Goal: Navigation & Orientation: Find specific page/section

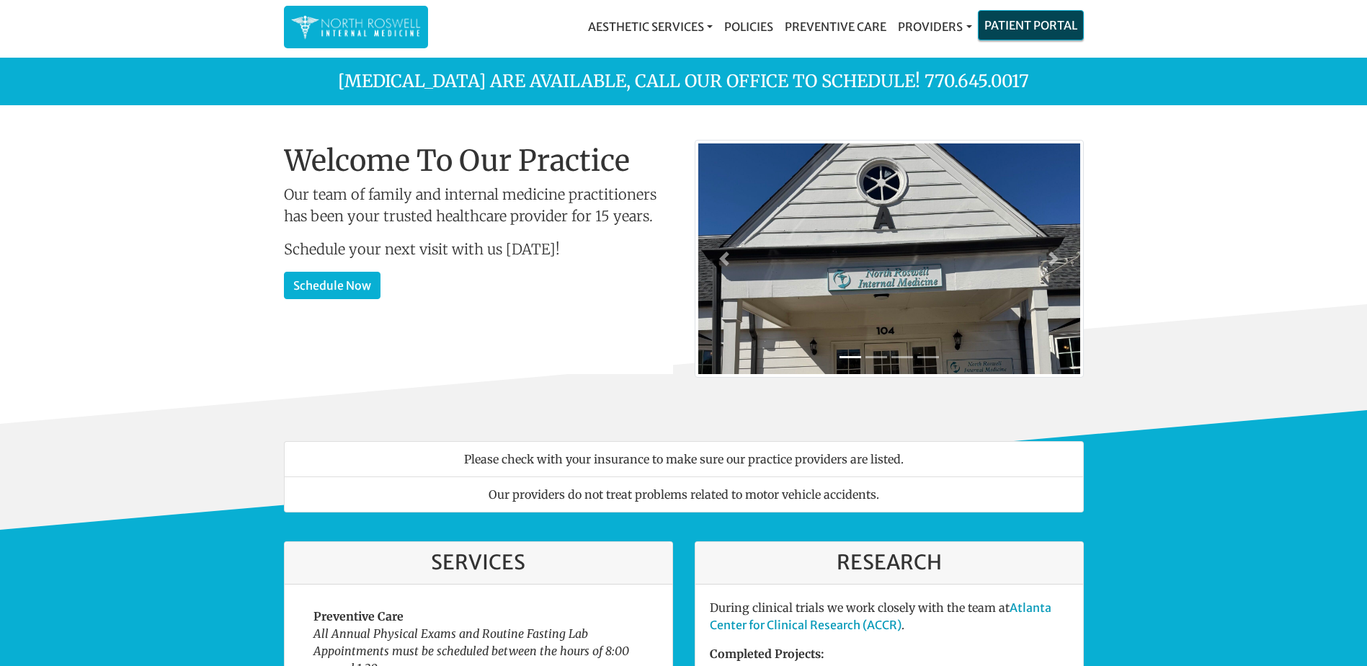
click at [1038, 27] on link "Patient Portal" at bounding box center [1031, 25] width 104 height 29
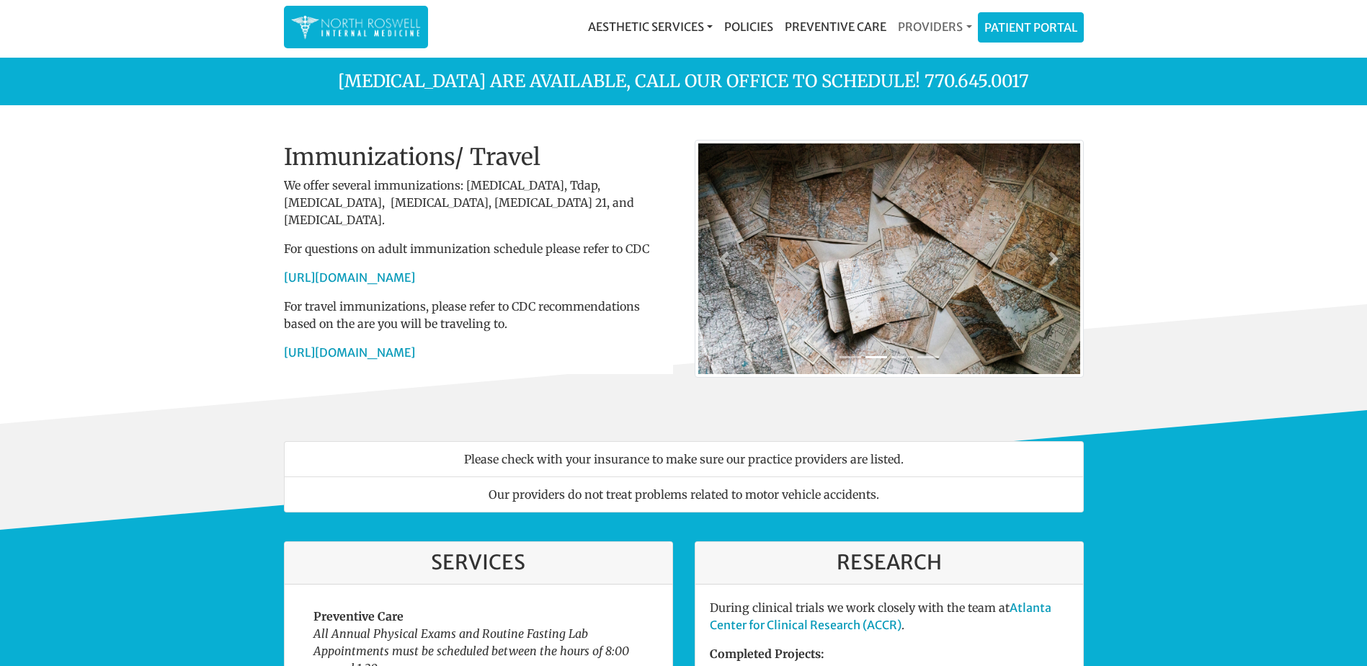
click at [966, 26] on link "Providers" at bounding box center [934, 26] width 85 height 29
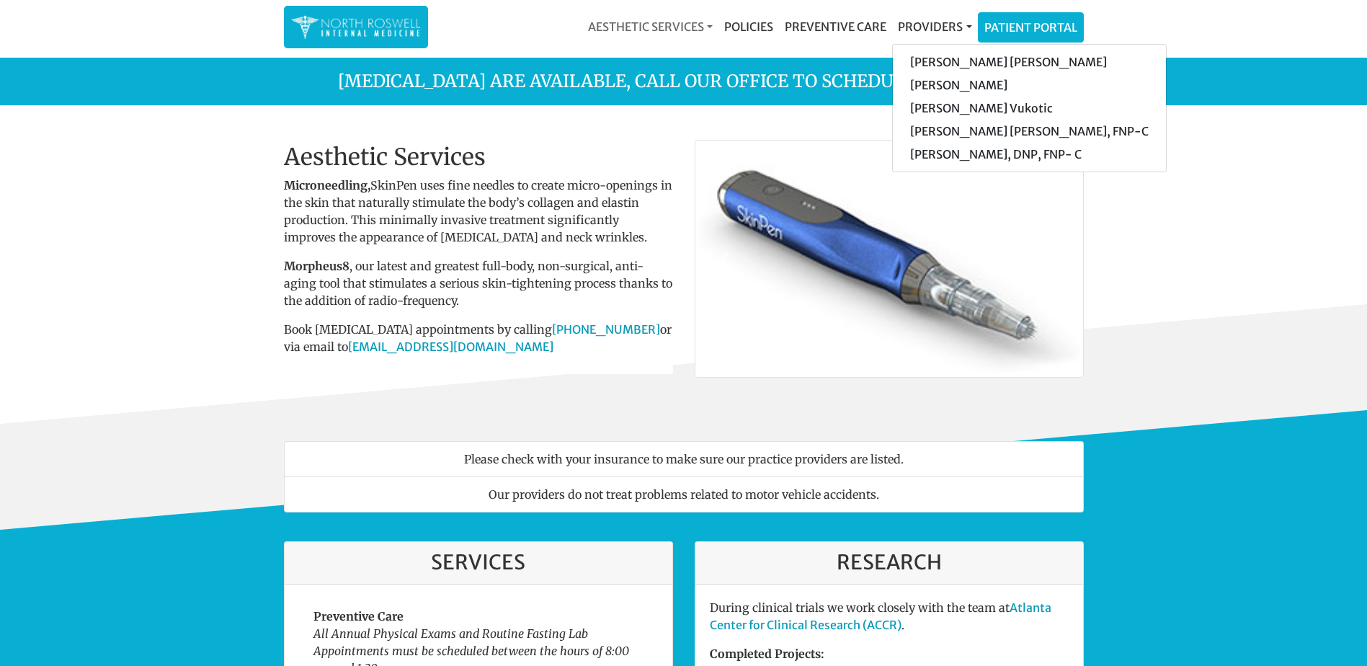
click at [706, 30] on link "Aesthetic Services" at bounding box center [650, 26] width 136 height 29
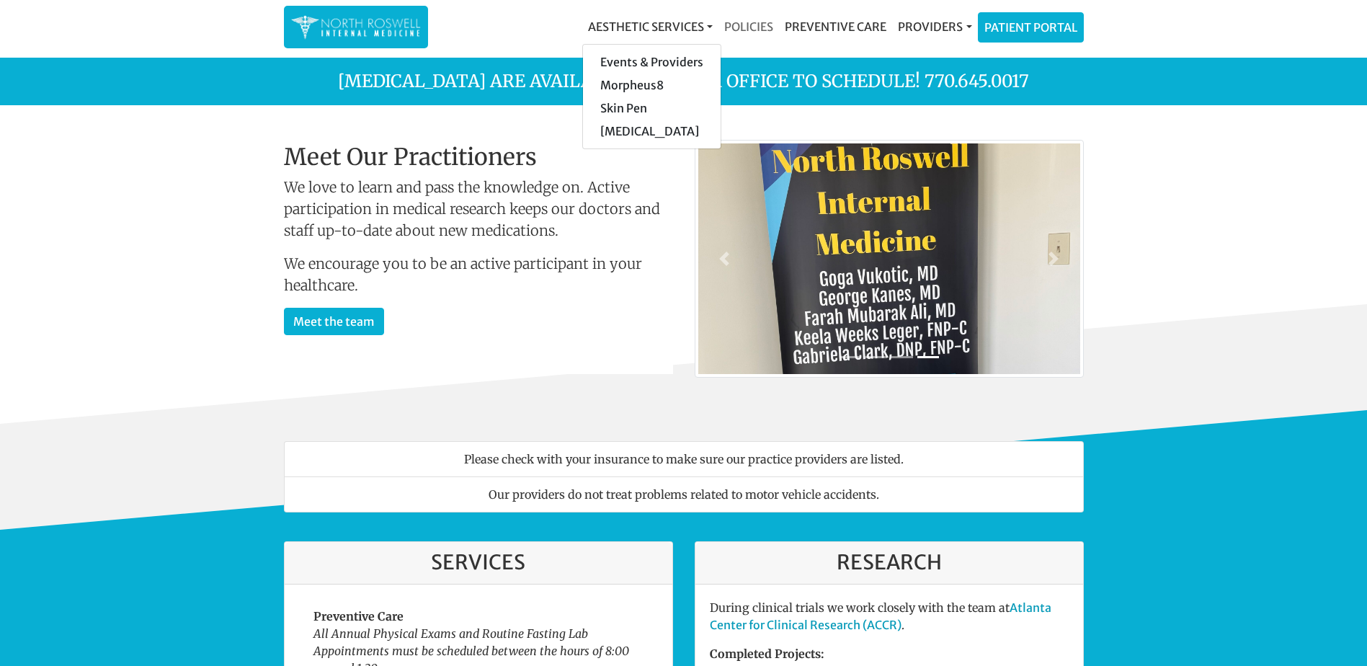
click at [758, 24] on link "Policies" at bounding box center [748, 26] width 61 height 29
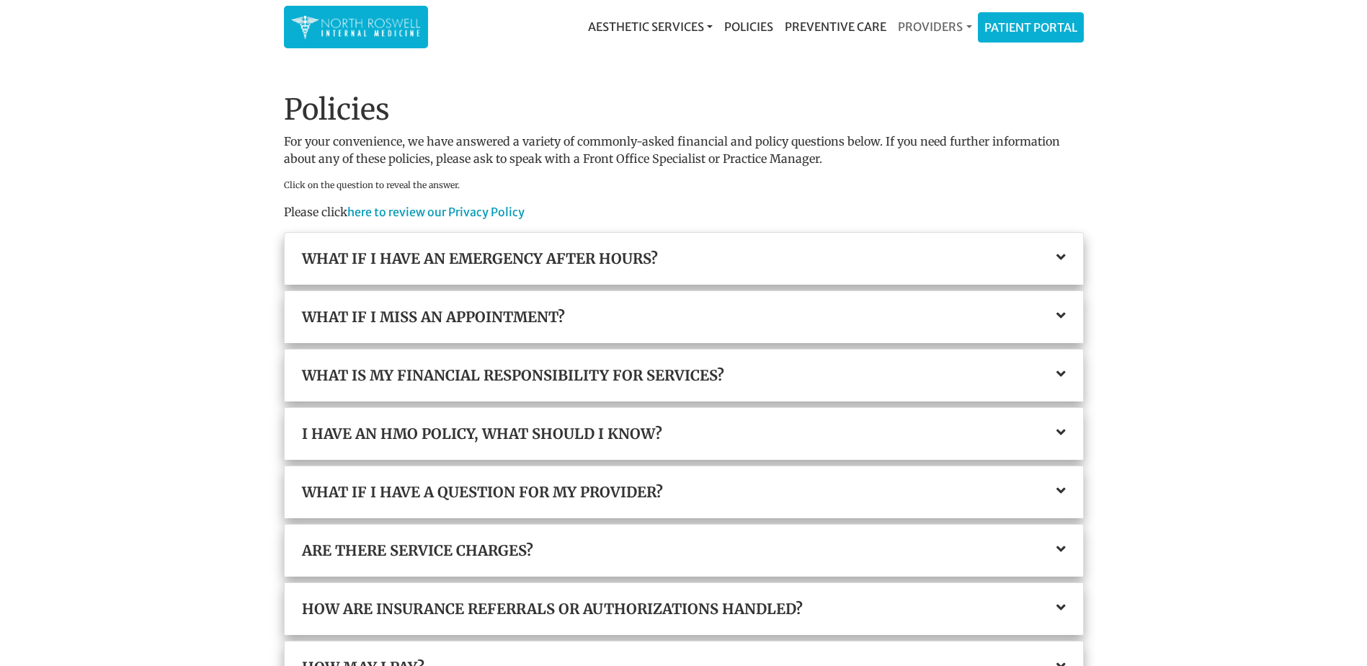
click at [967, 25] on link "Providers" at bounding box center [934, 26] width 85 height 29
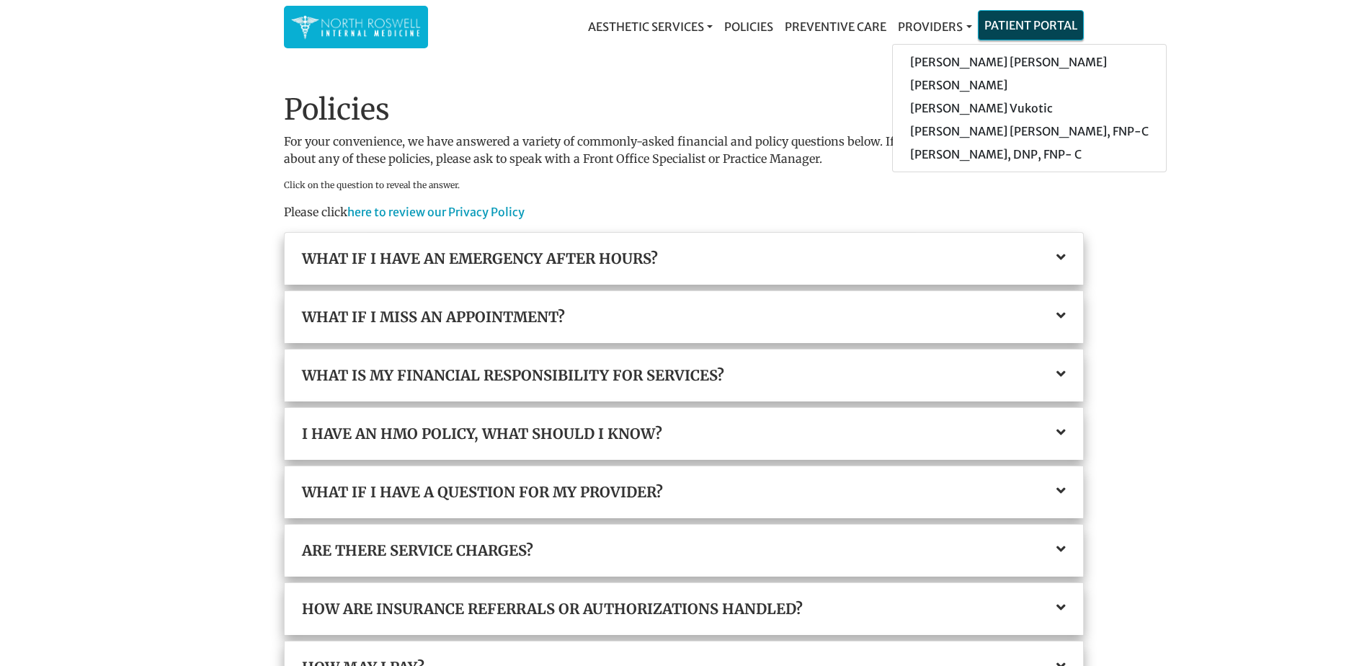
click at [1020, 18] on link "Patient Portal" at bounding box center [1031, 25] width 104 height 29
